Goal: Check status: Check status

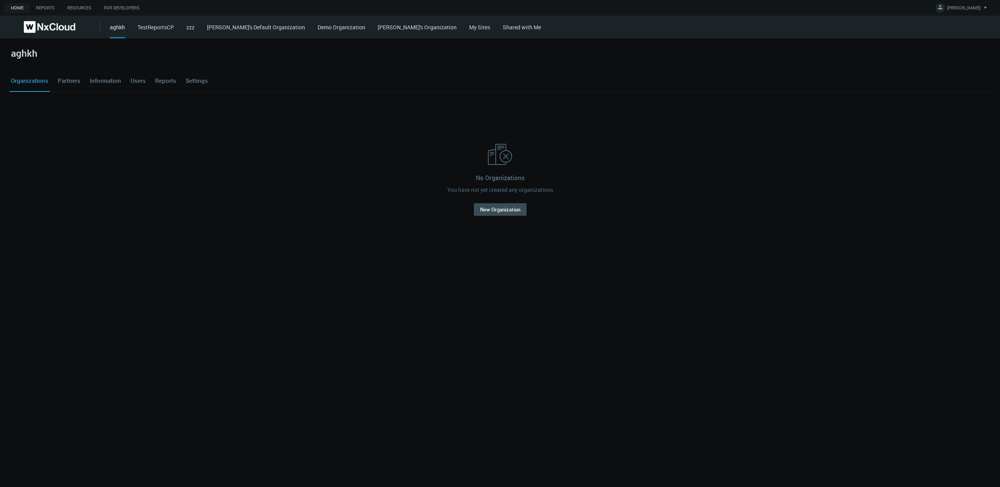
click at [469, 29] on link "My Sites" at bounding box center [479, 26] width 21 height 7
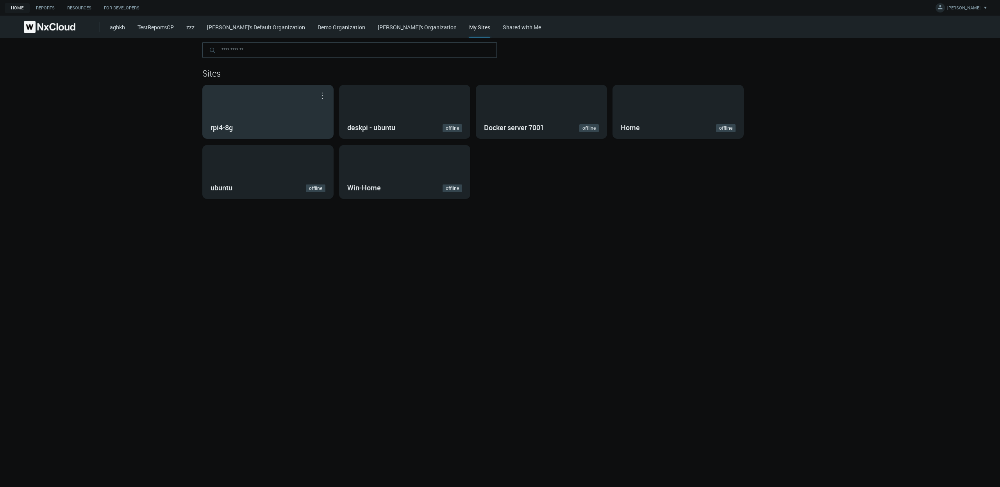
click at [252, 99] on div "rpi4-8g" at bounding box center [268, 111] width 130 height 53
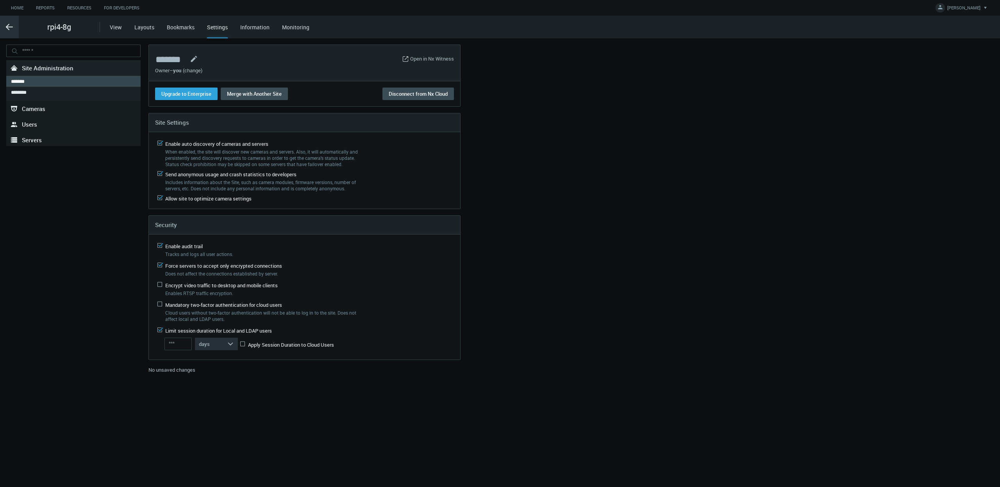
click at [14, 24] on svg-icon ".arrow {fill-rule:evenodd;clip-rule:evenodd;fill:none;stroke:var(--btn-arrow-co…" at bounding box center [9, 26] width 19 height 9
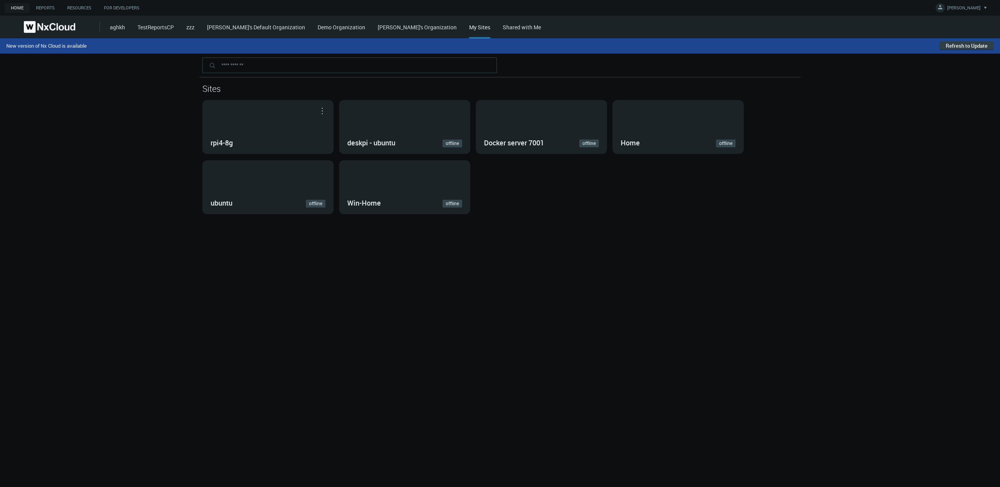
click at [952, 45] on button "Refresh to Update" at bounding box center [967, 45] width 54 height 9
